Goal: Information Seeking & Learning: Learn about a topic

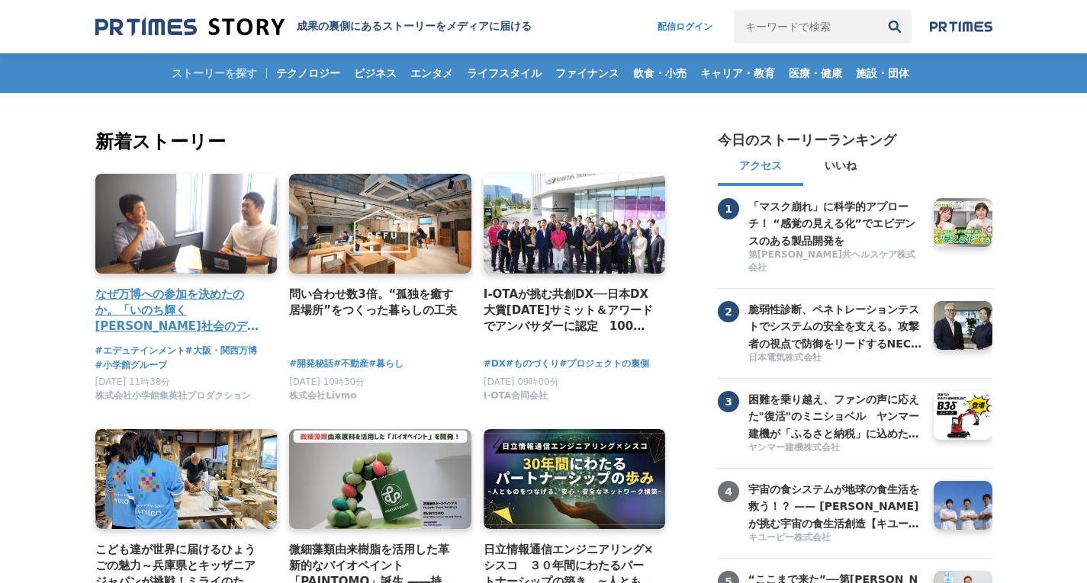
click at [153, 320] on h4 "なぜ万博への参加を決めたのか。「いのち輝く[PERSON_NAME]社会のデザイン」の実現に向けて、エデュテインメントの可能性を追求するプロジェクト。" at bounding box center [180, 311] width 170 height 50
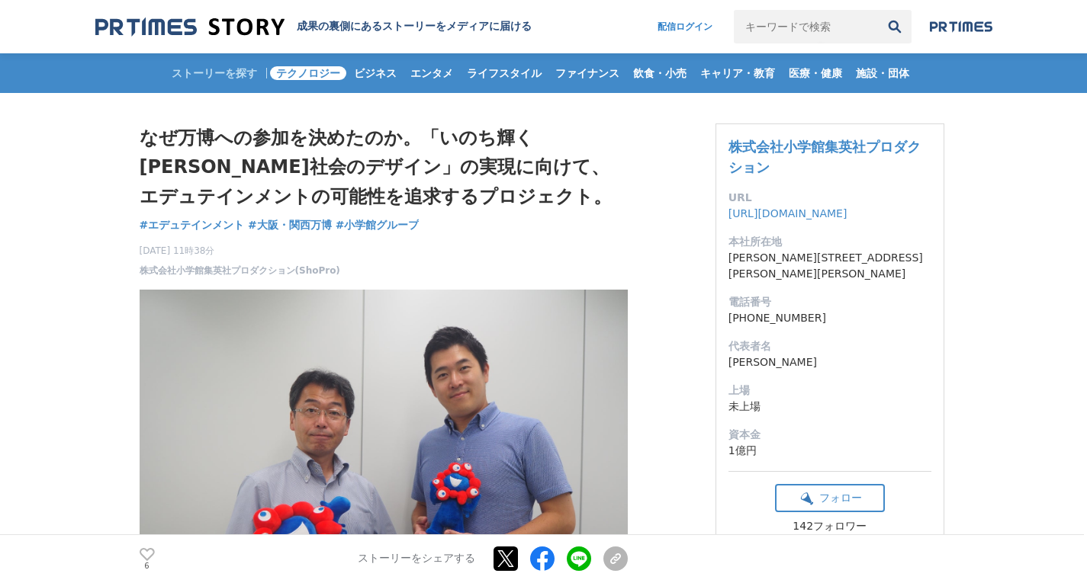
click at [313, 80] on span "テクノロジー" at bounding box center [308, 73] width 76 height 14
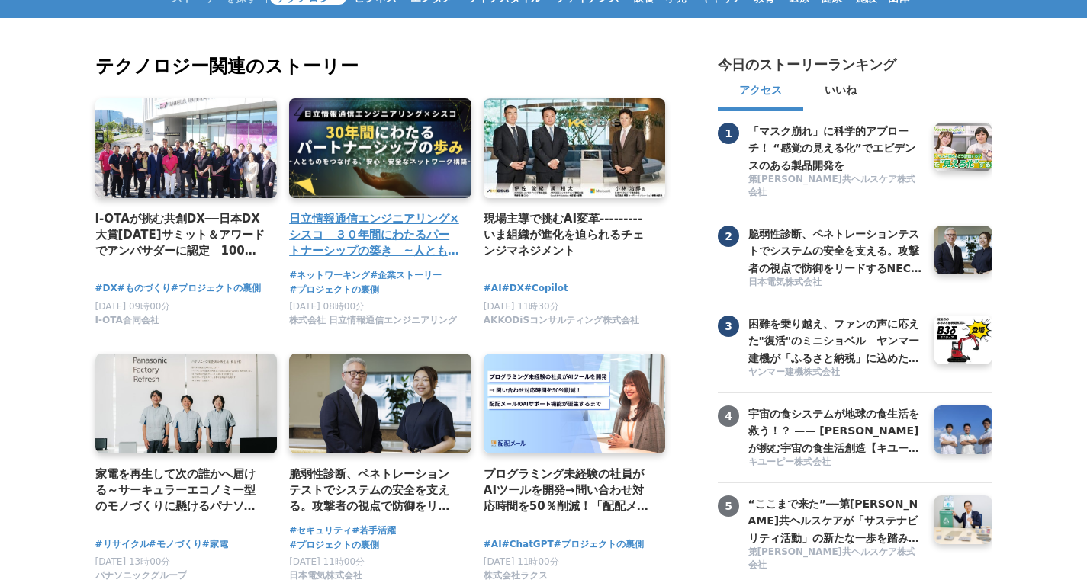
scroll to position [76, 0]
